Goal: Find specific page/section: Find specific page/section

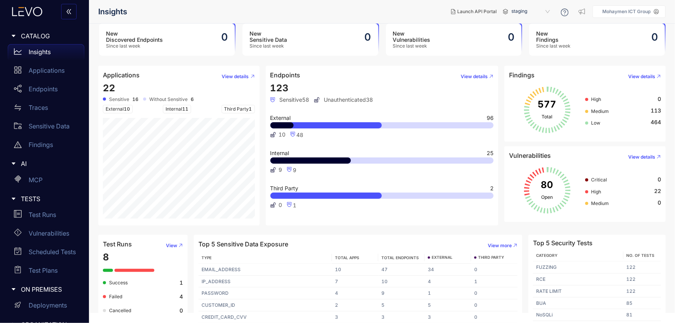
scroll to position [15, 0]
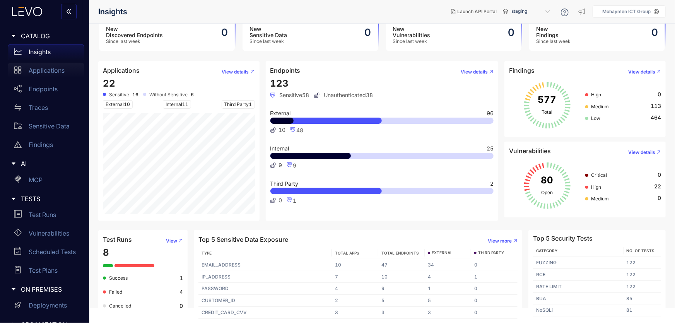
click at [38, 70] on p "Applications" at bounding box center [47, 70] width 36 height 7
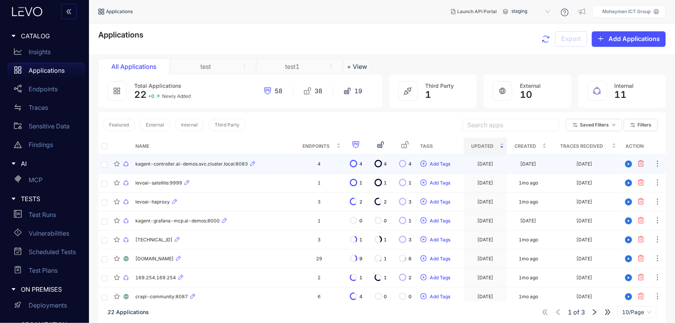
click at [318, 164] on td "4" at bounding box center [320, 164] width 50 height 19
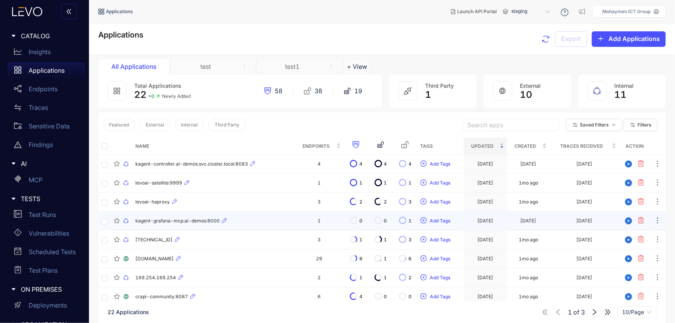
scroll to position [55, 0]
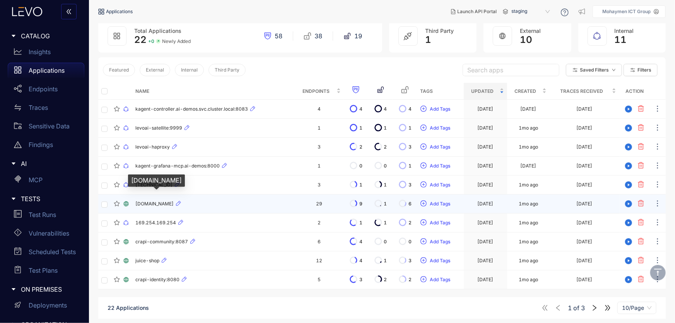
click at [174, 205] on span "[DOMAIN_NAME]" at bounding box center [154, 203] width 38 height 5
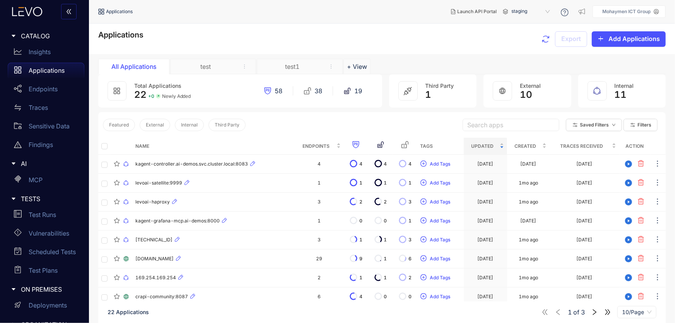
click at [194, 68] on div "test" at bounding box center [206, 66] width 58 height 7
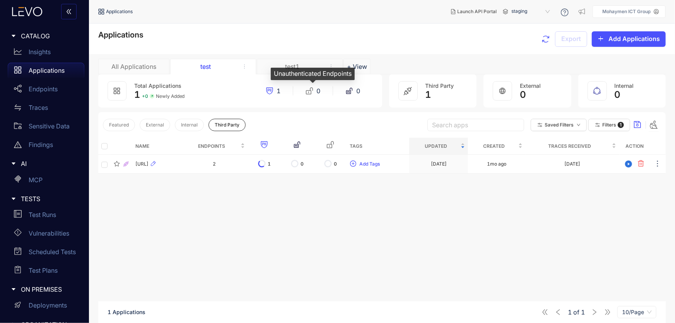
click at [285, 68] on div "Unauthenticated Endpoints" at bounding box center [313, 74] width 84 height 12
click at [136, 62] on div "All Applications" at bounding box center [133, 66] width 71 height 15
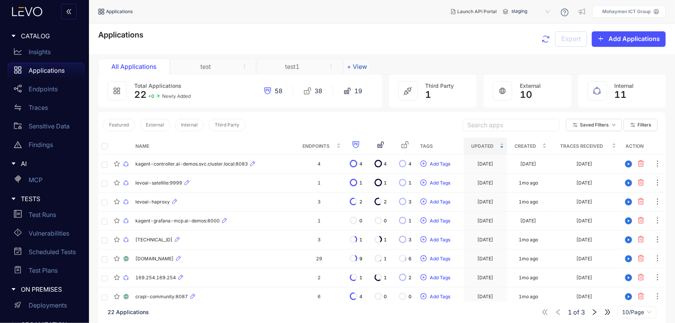
click at [356, 61] on button "+ View" at bounding box center [357, 66] width 27 height 15
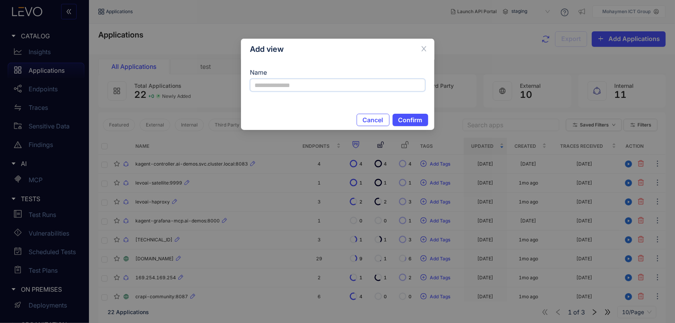
click at [294, 84] on input "Name" at bounding box center [337, 85] width 175 height 12
click at [425, 45] on icon "close" at bounding box center [424, 48] width 7 height 7
